Goal: Task Accomplishment & Management: Manage account settings

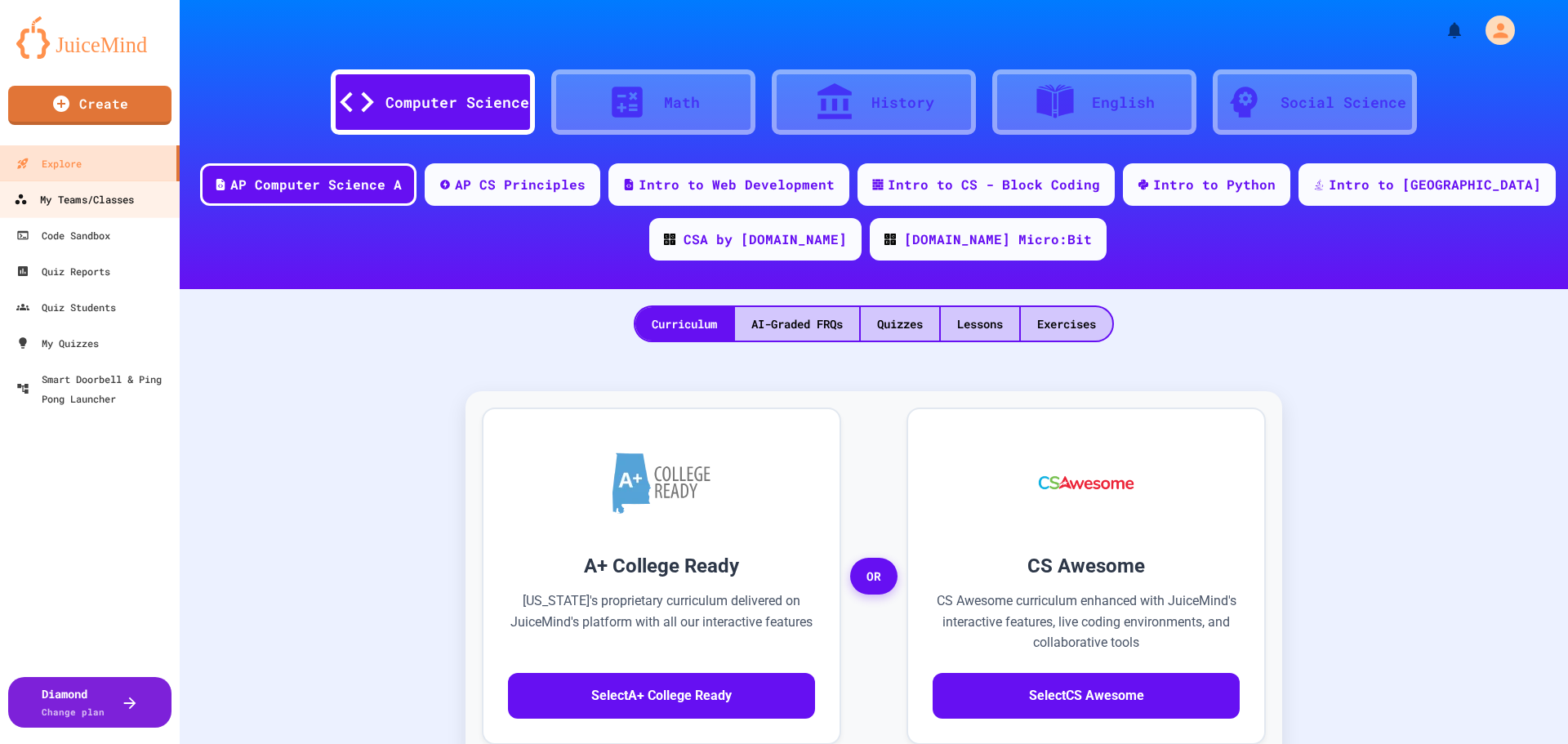
click at [102, 195] on div "My Teams/Classes" at bounding box center [74, 200] width 120 height 21
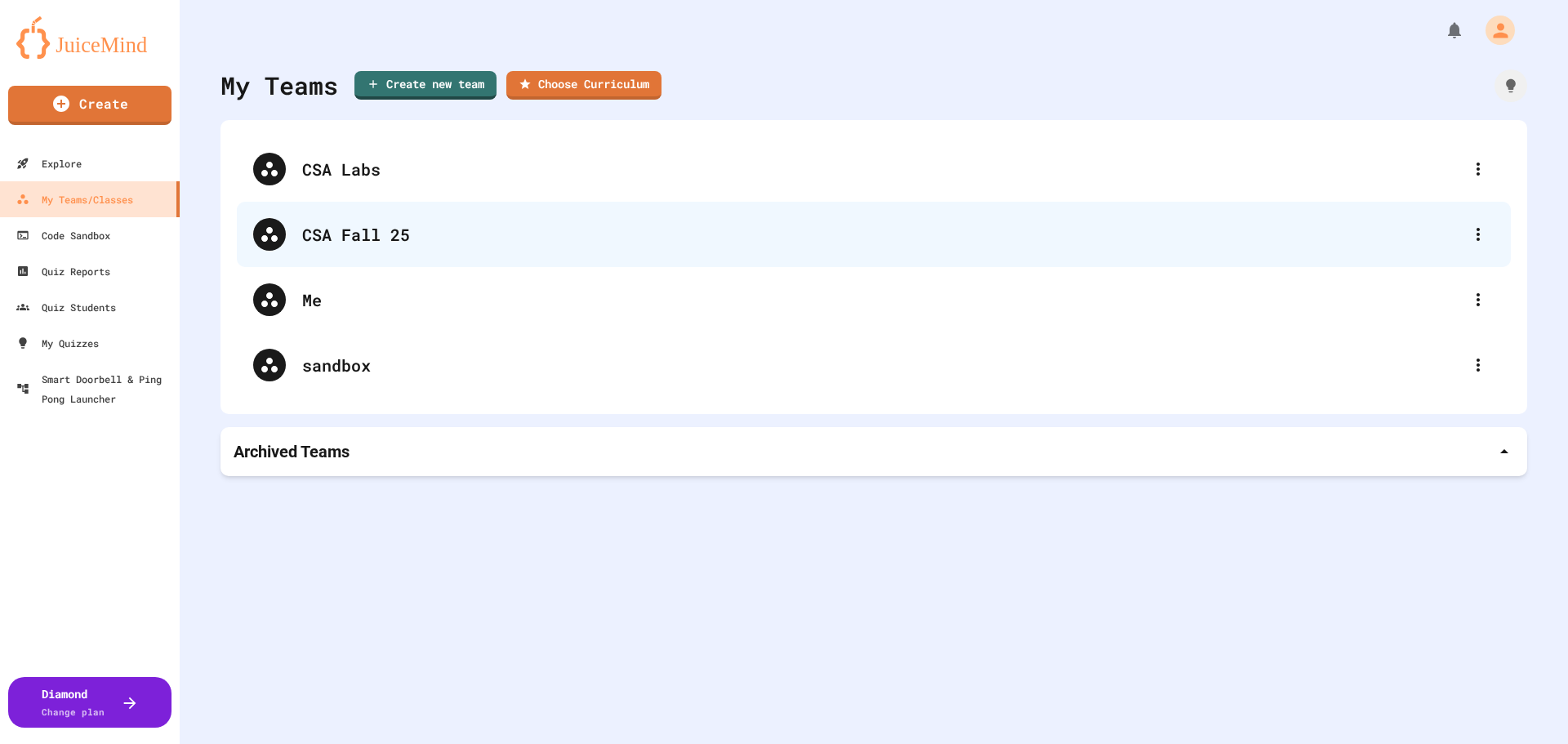
click at [463, 236] on div "CSA Fall 25" at bounding box center [882, 234] width 1160 height 24
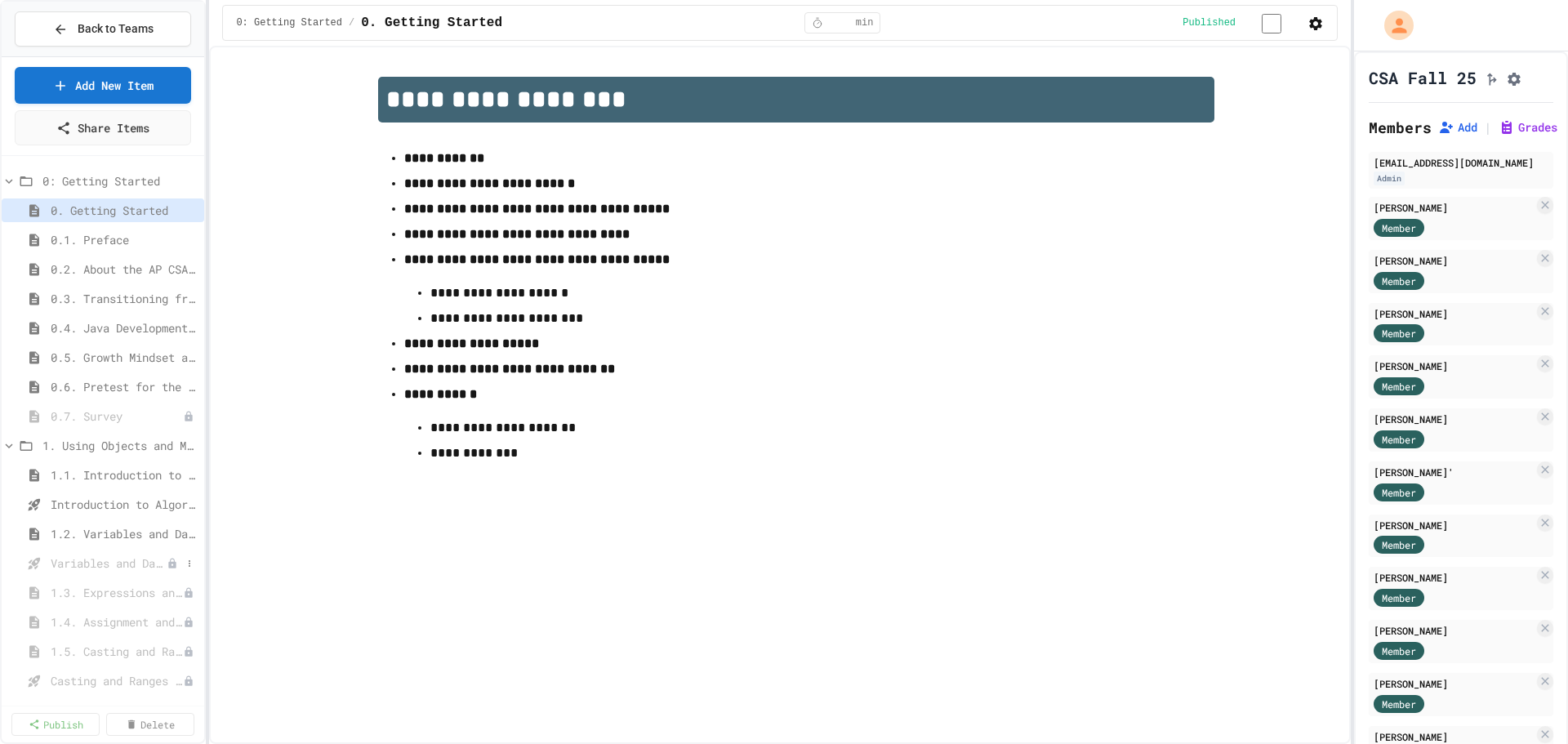
click at [78, 561] on span "Variables and Data Types - Quiz" at bounding box center [108, 563] width 116 height 17
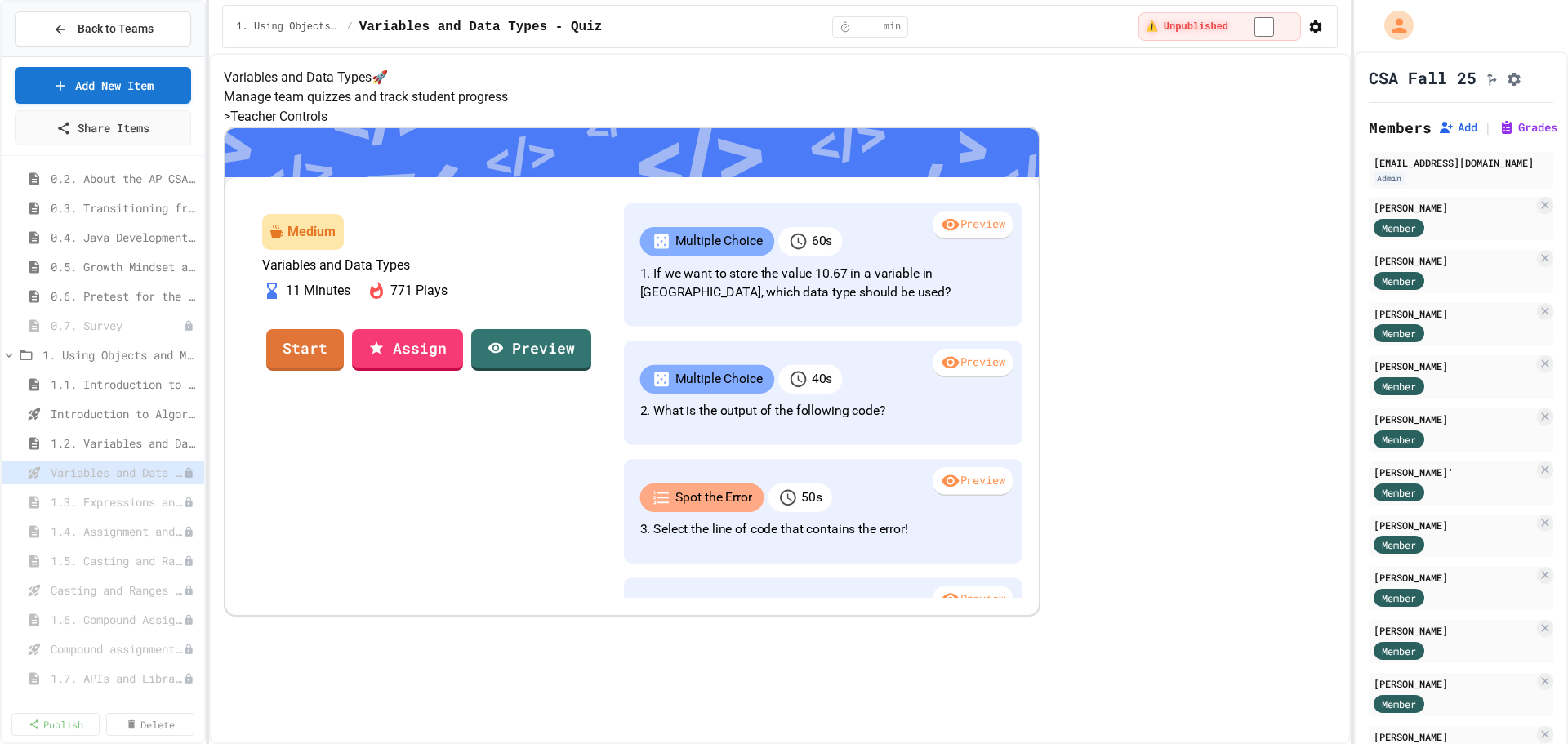
scroll to position [219, 0]
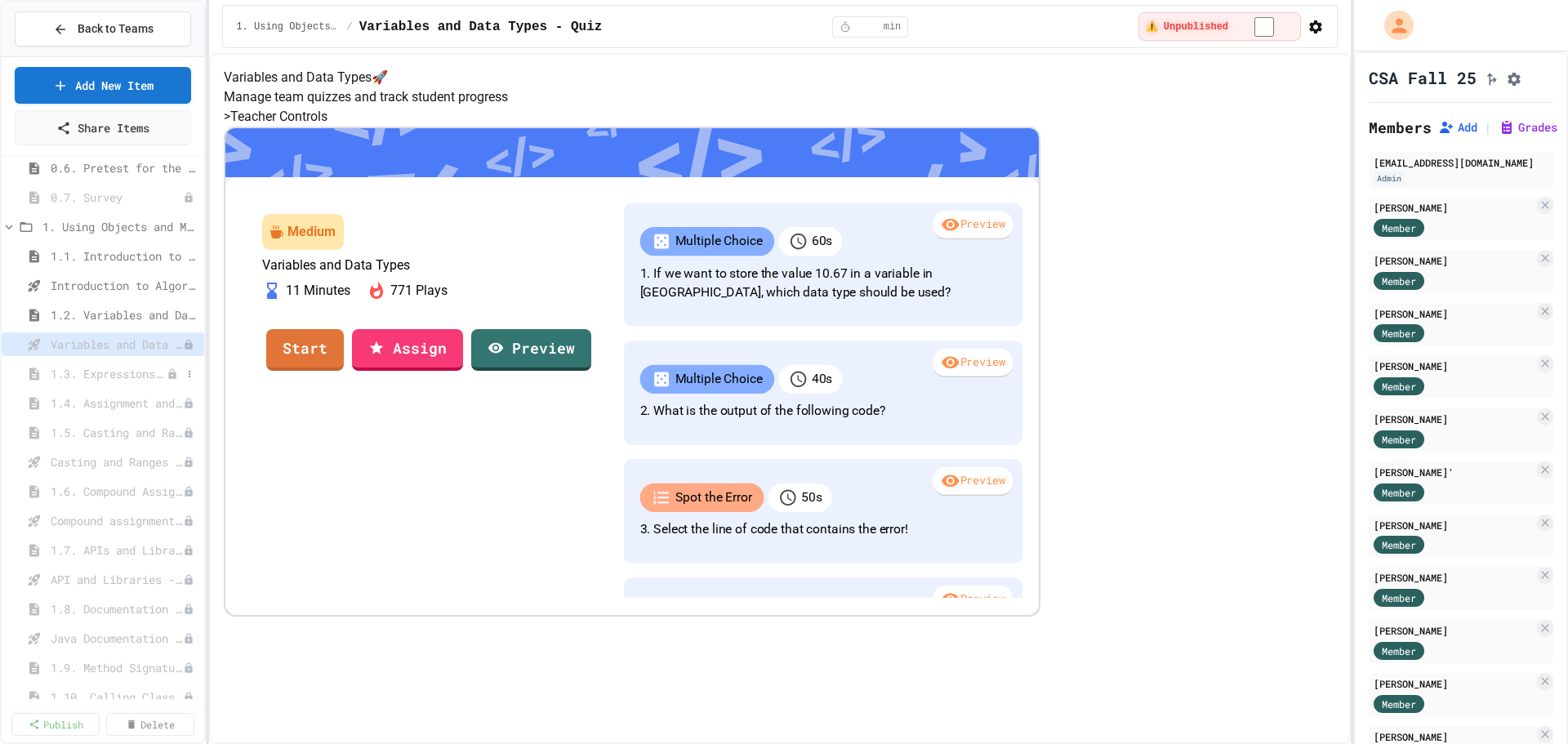
click at [116, 372] on span "1.3. Expressions and Output [New]" at bounding box center [108, 374] width 116 height 17
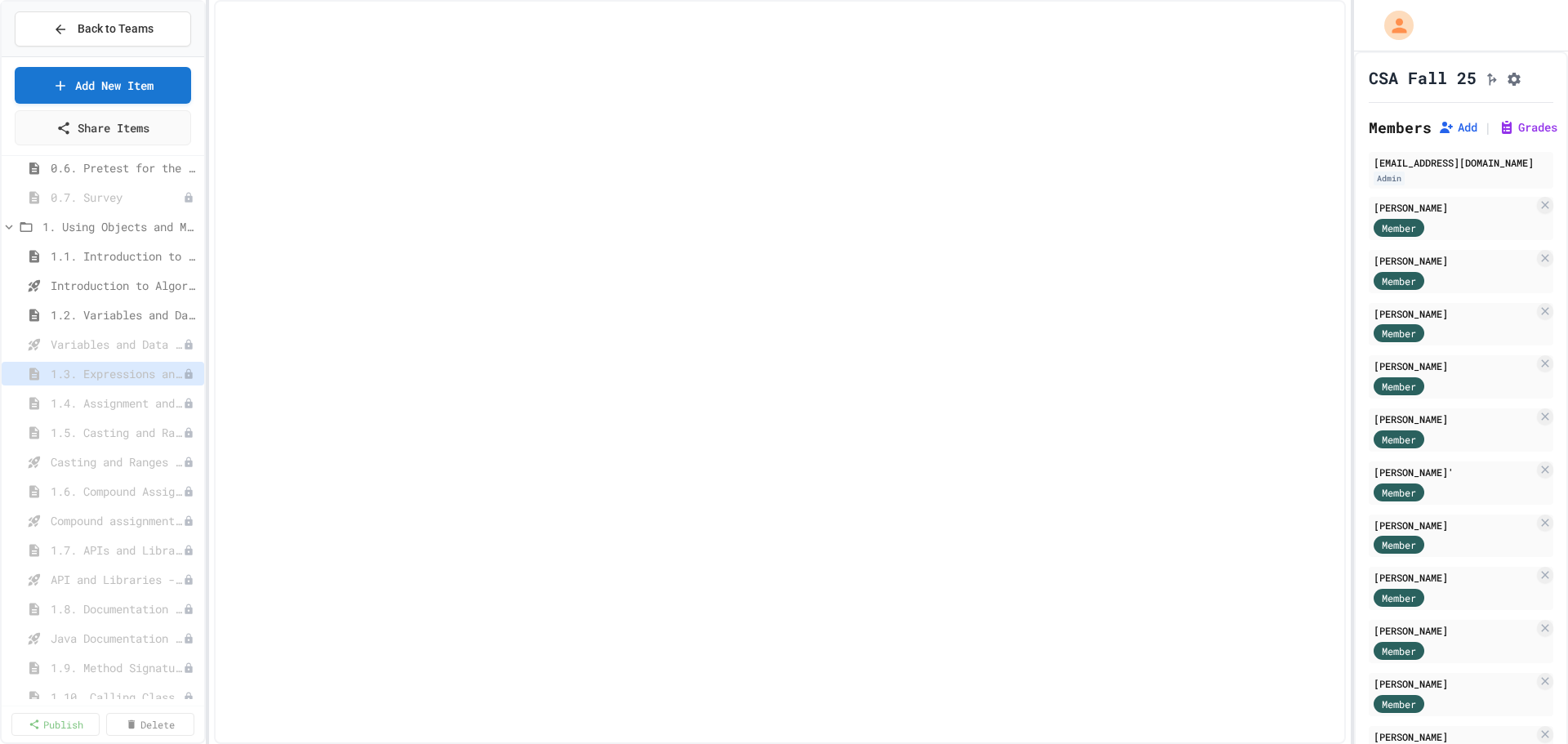
select select "***"
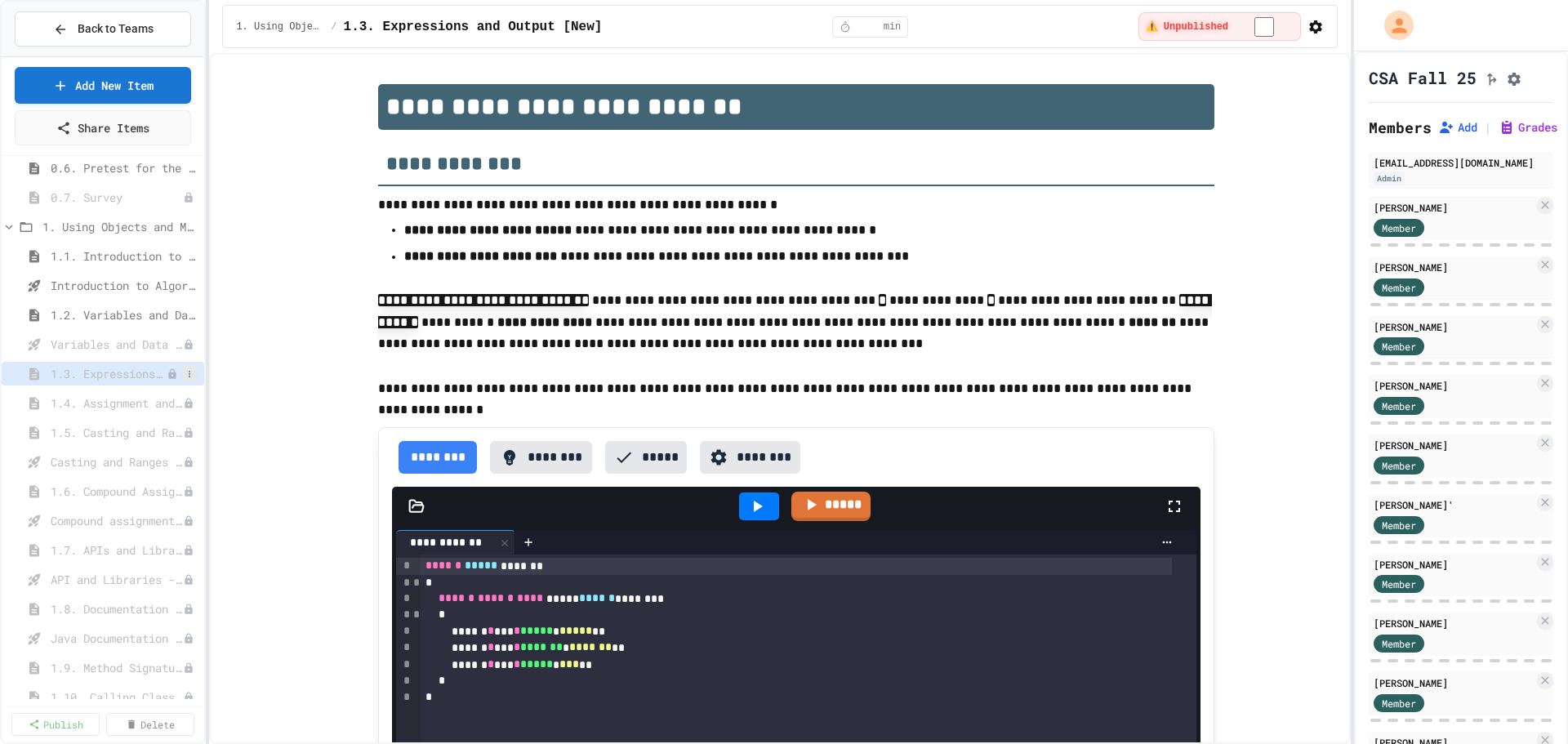
click at [184, 371] on icon at bounding box center [189, 374] width 9 height 9
click at [134, 432] on button "Publish" at bounding box center [133, 433] width 103 height 29
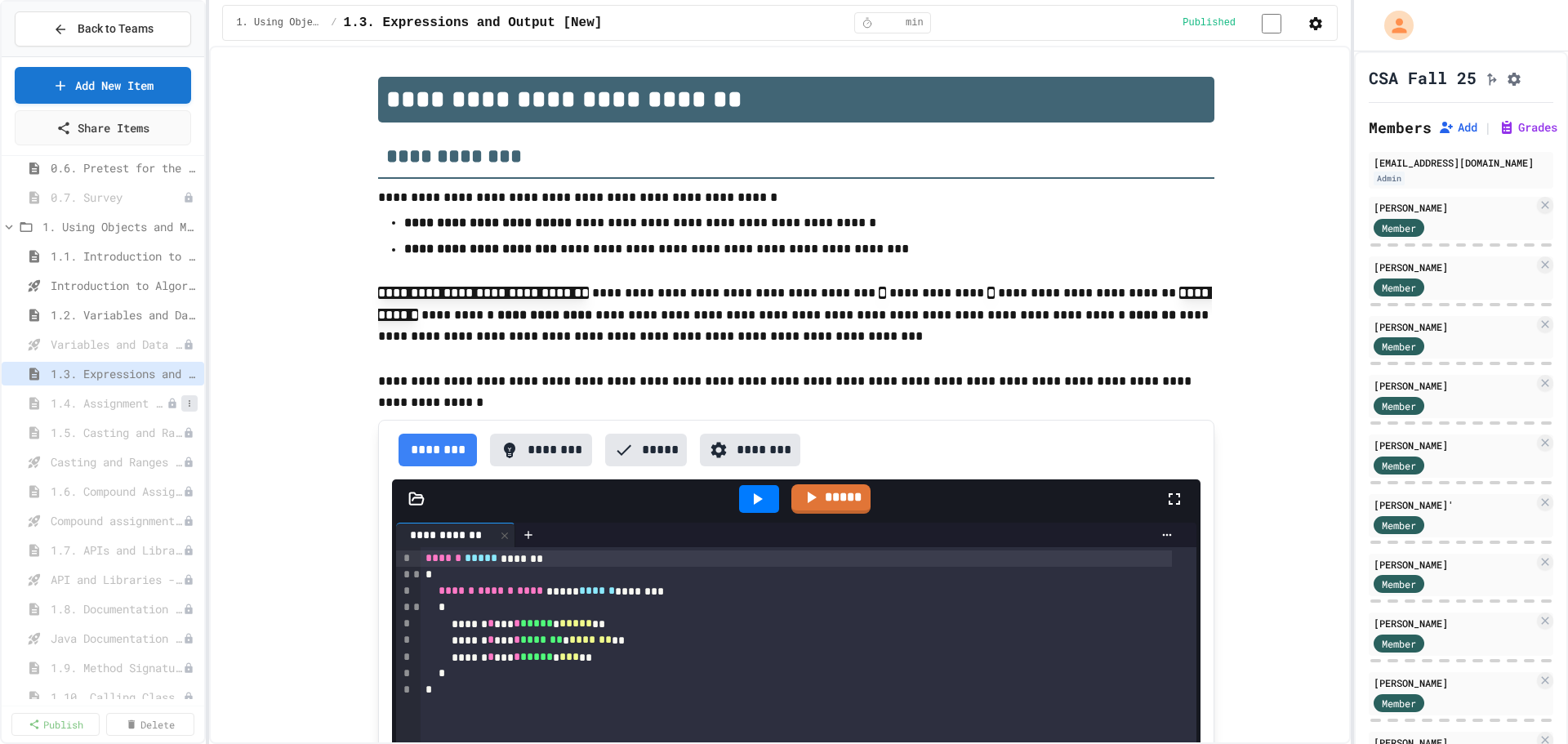
click at [184, 400] on icon at bounding box center [189, 403] width 9 height 9
click at [140, 459] on button "Publish" at bounding box center [133, 462] width 103 height 29
